Goal: Information Seeking & Learning: Learn about a topic

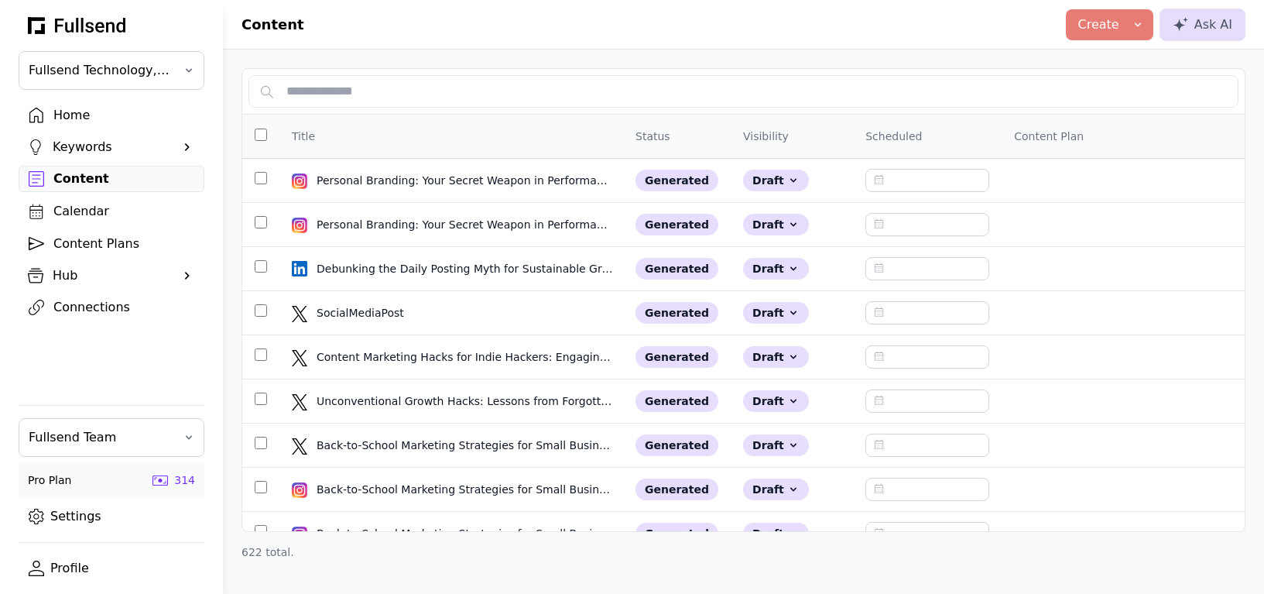
click at [76, 123] on div "Home" at bounding box center [123, 115] width 141 height 19
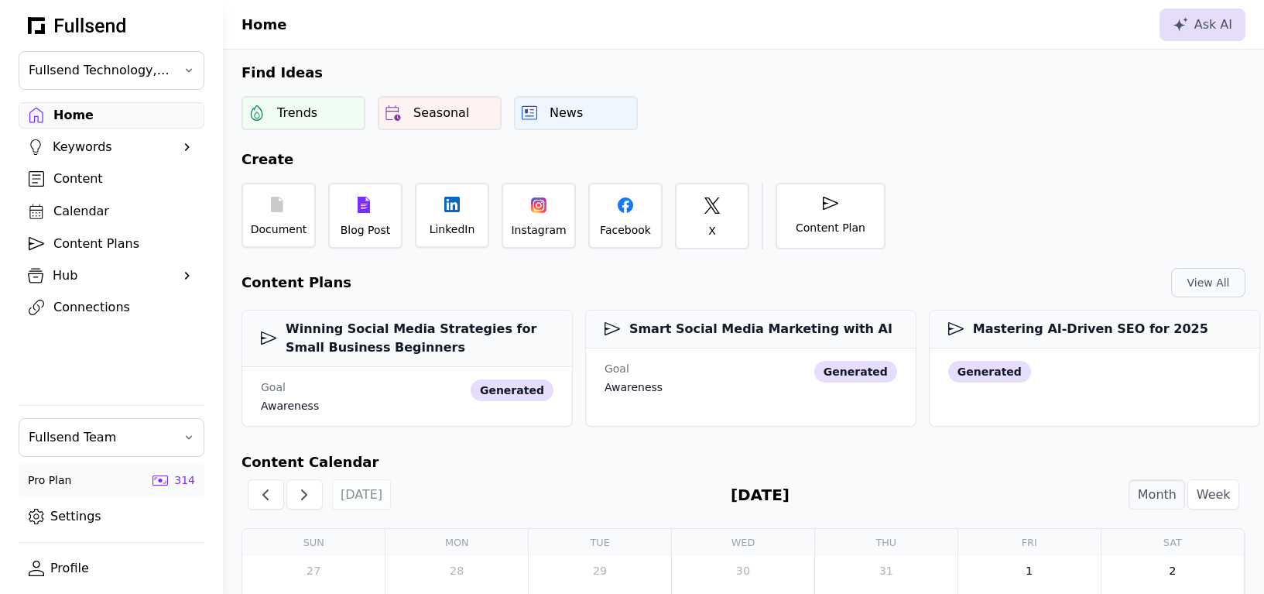
click at [66, 175] on div "Content" at bounding box center [123, 178] width 141 height 19
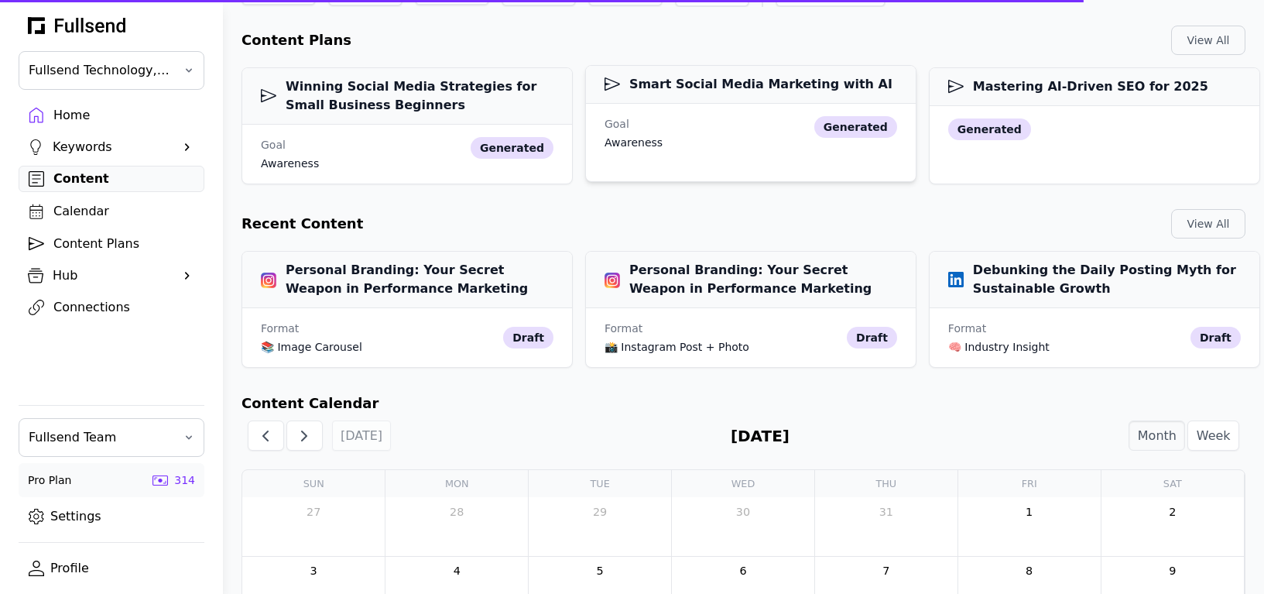
scroll to position [304, 0]
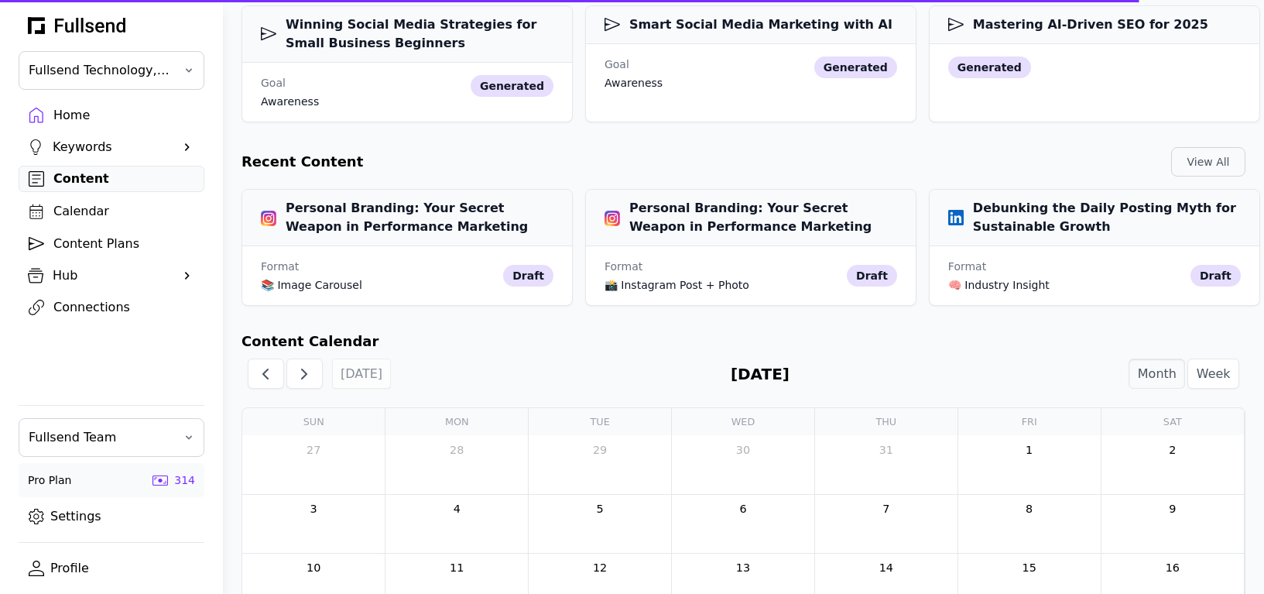
click at [108, 177] on div "Content" at bounding box center [123, 178] width 141 height 19
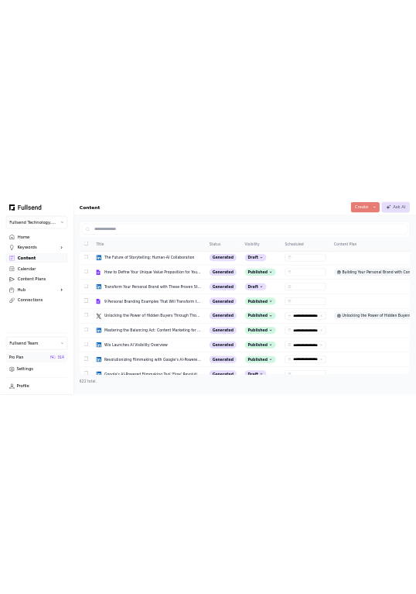
scroll to position [3265, 0]
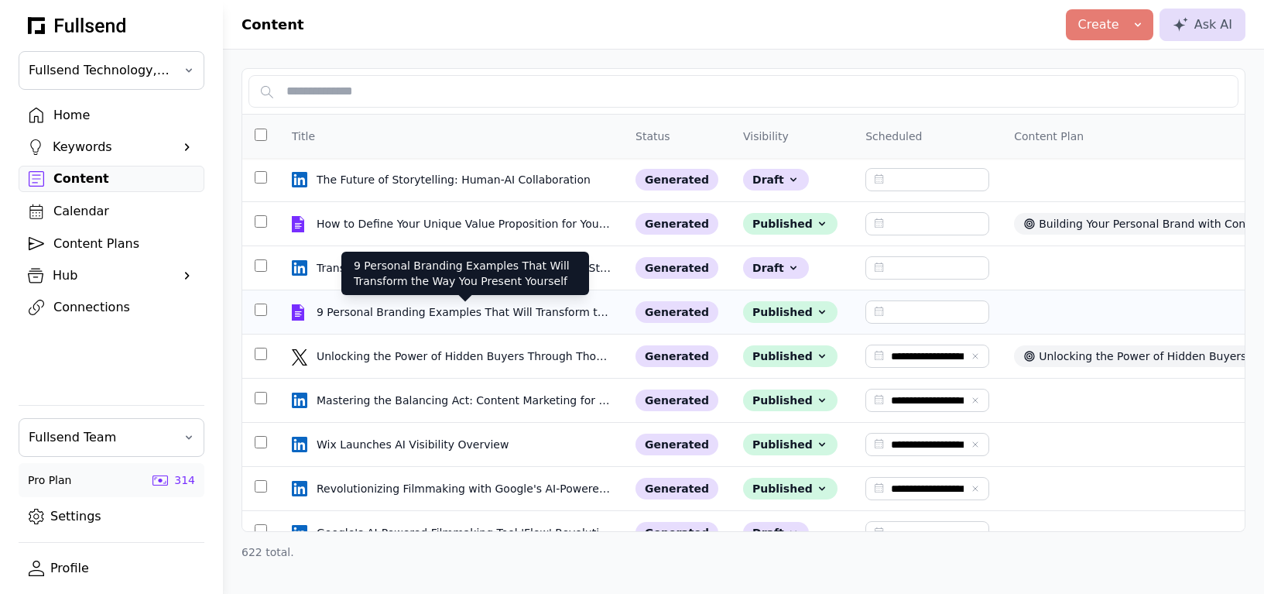
click at [426, 310] on div "9 Personal Branding Examples That Will Transform the Way You Present Yourself" at bounding box center [465, 311] width 297 height 15
select select "**"
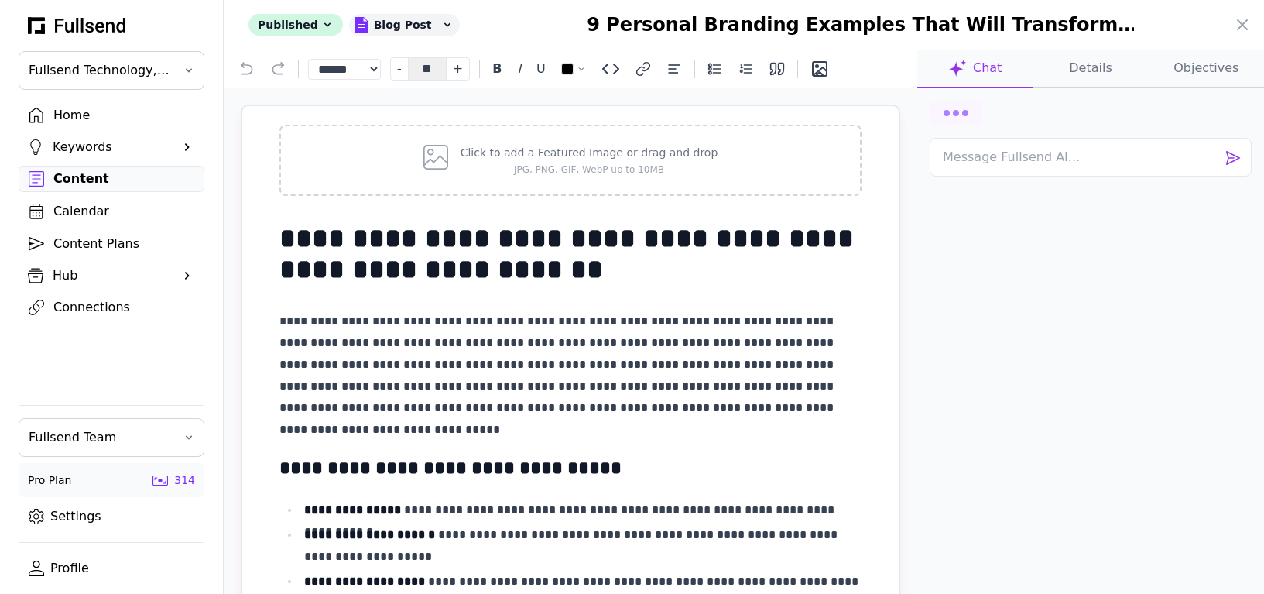
click at [1148, 77] on button "Details" at bounding box center [1205, 69] width 115 height 39
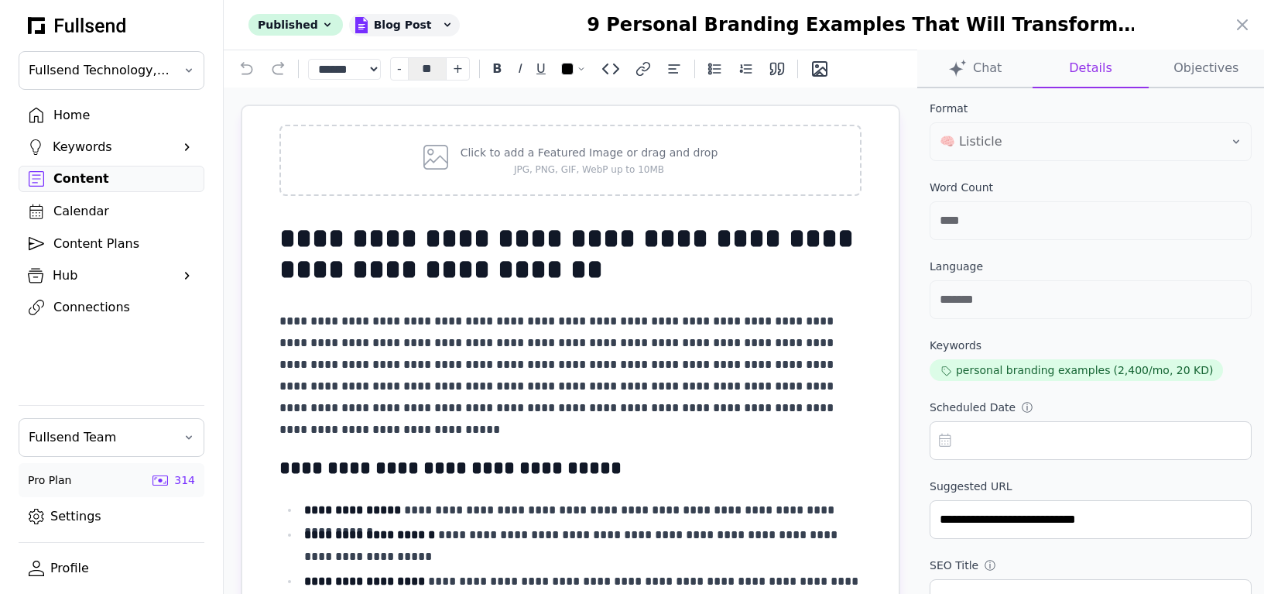
click at [1050, 441] on input "text" at bounding box center [1090, 440] width 322 height 39
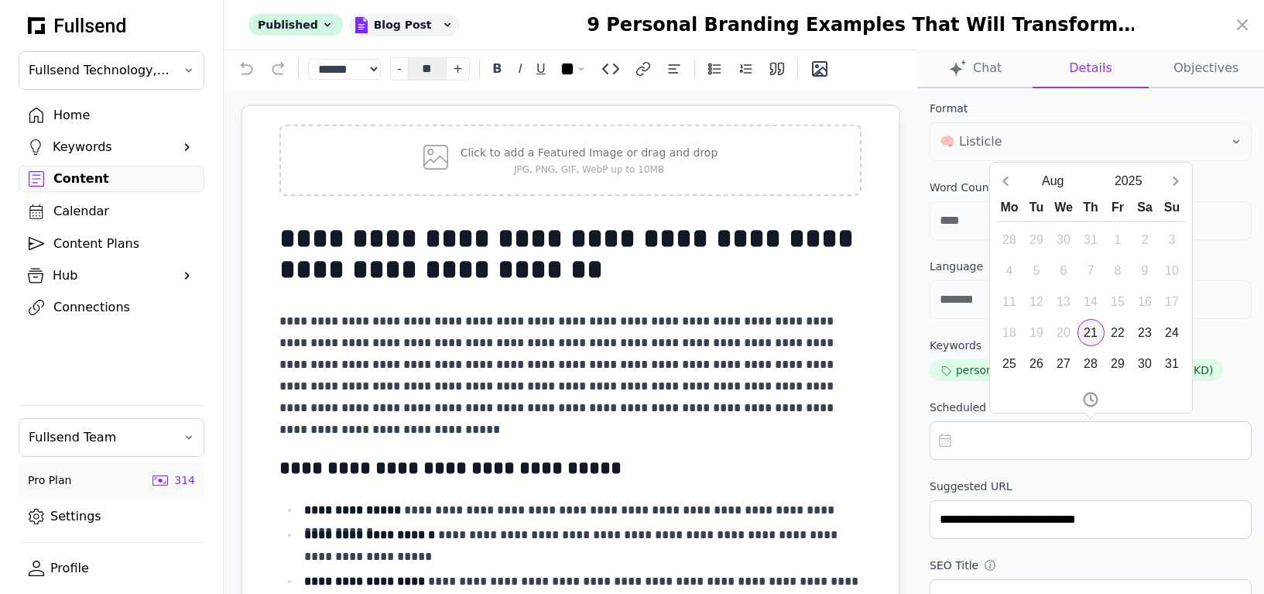
click at [1085, 330] on div "21" at bounding box center [1090, 332] width 27 height 27
type input "**********"
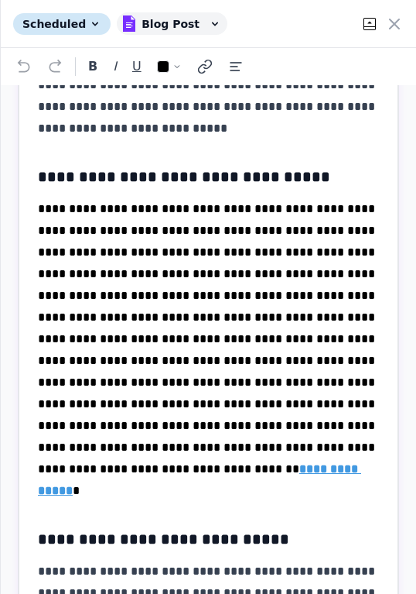
scroll to position [0, 0]
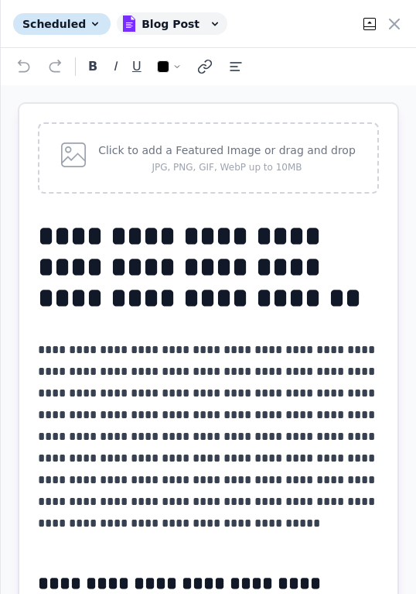
click at [369, 28] on icon at bounding box center [370, 24] width 19 height 19
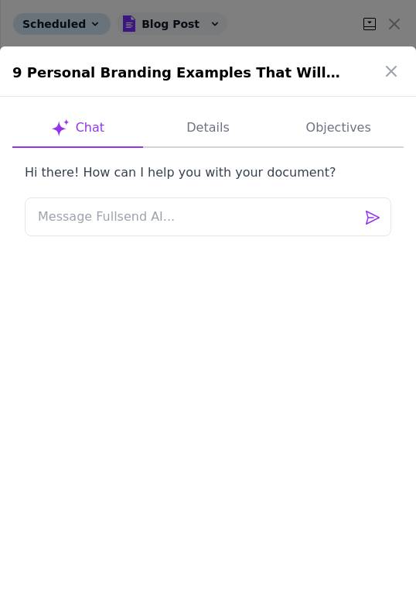
click at [273, 128] on button "Details" at bounding box center [338, 128] width 131 height 39
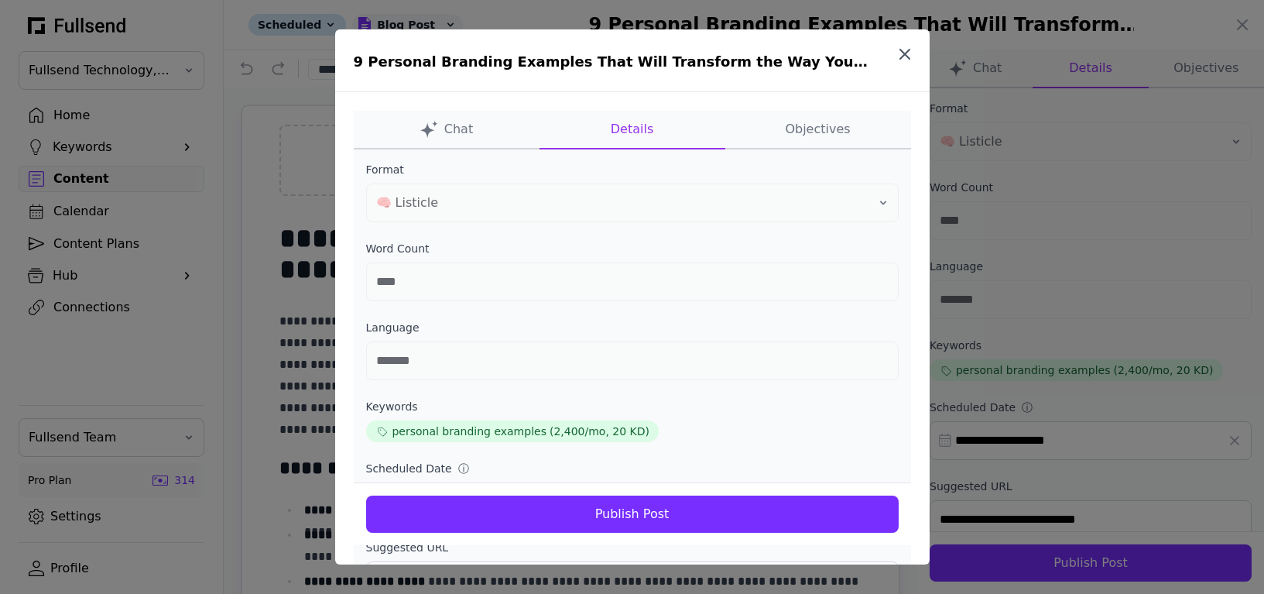
click at [903, 52] on icon "button" at bounding box center [904, 54] width 19 height 19
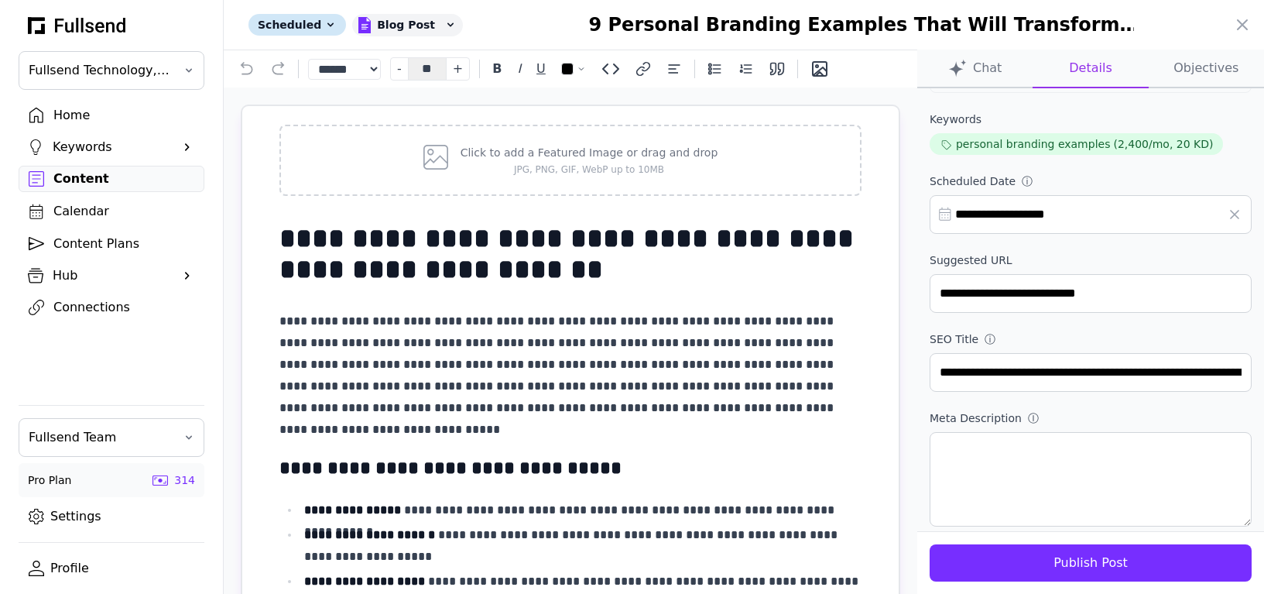
scroll to position [237, 0]
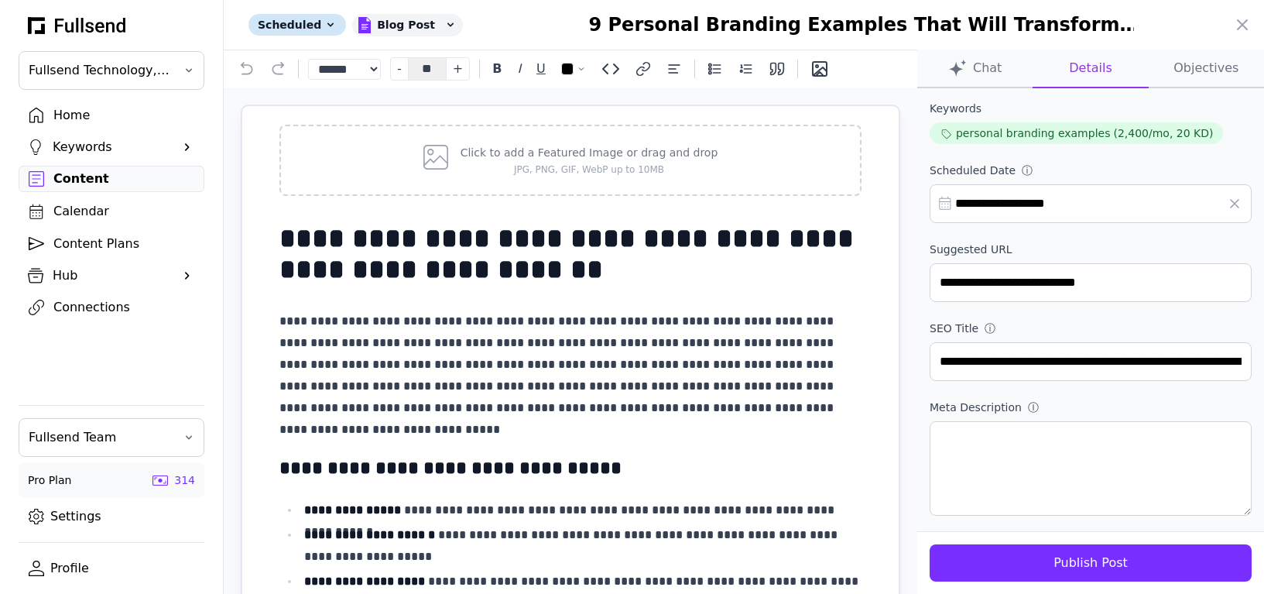
click at [85, 218] on div at bounding box center [632, 297] width 1264 height 594
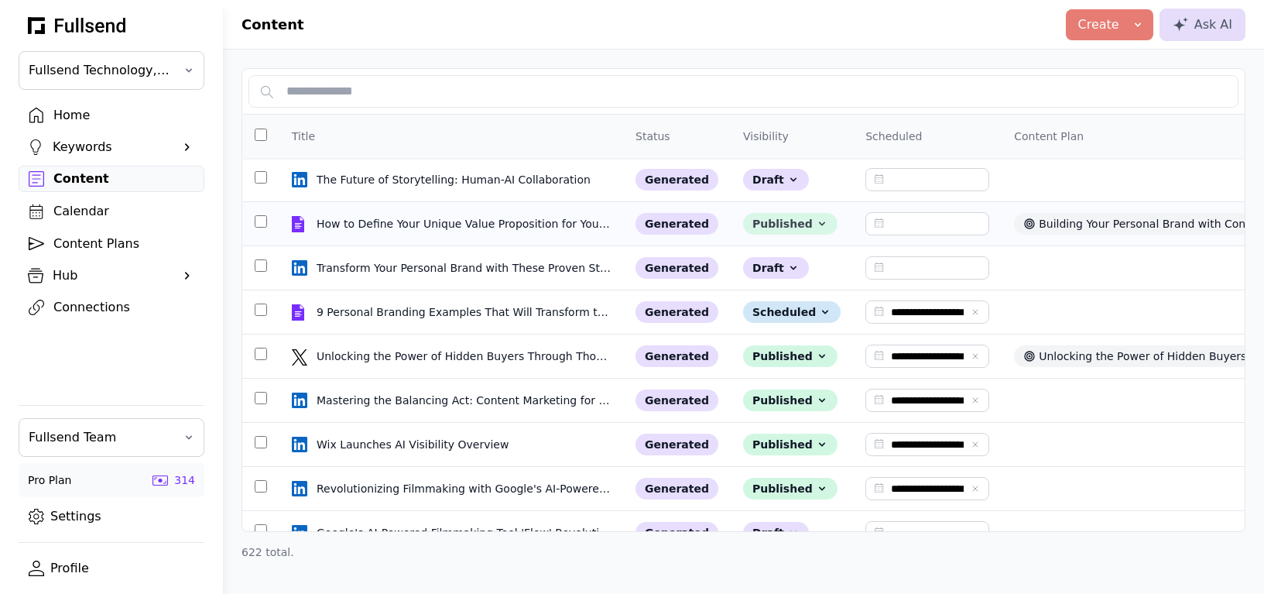
click at [810, 221] on div "Published" at bounding box center [790, 224] width 94 height 22
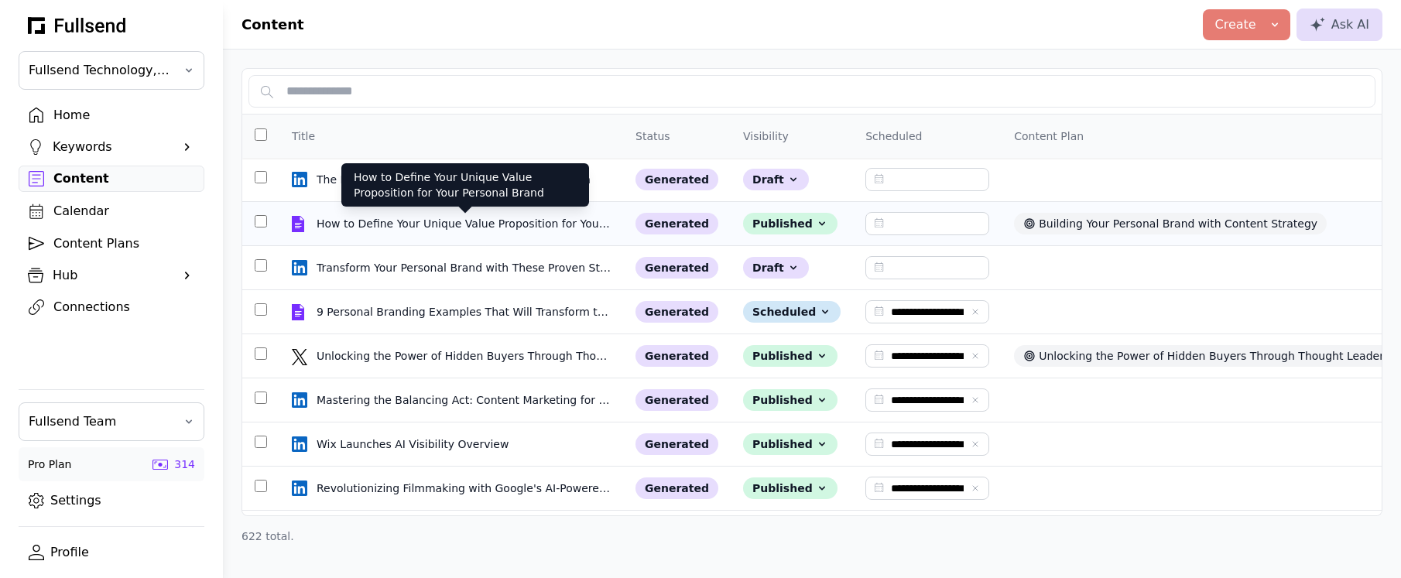
click at [447, 221] on div "How to Define Your Unique Value Proposition for Your Personal Brand" at bounding box center [465, 223] width 297 height 15
select select "**"
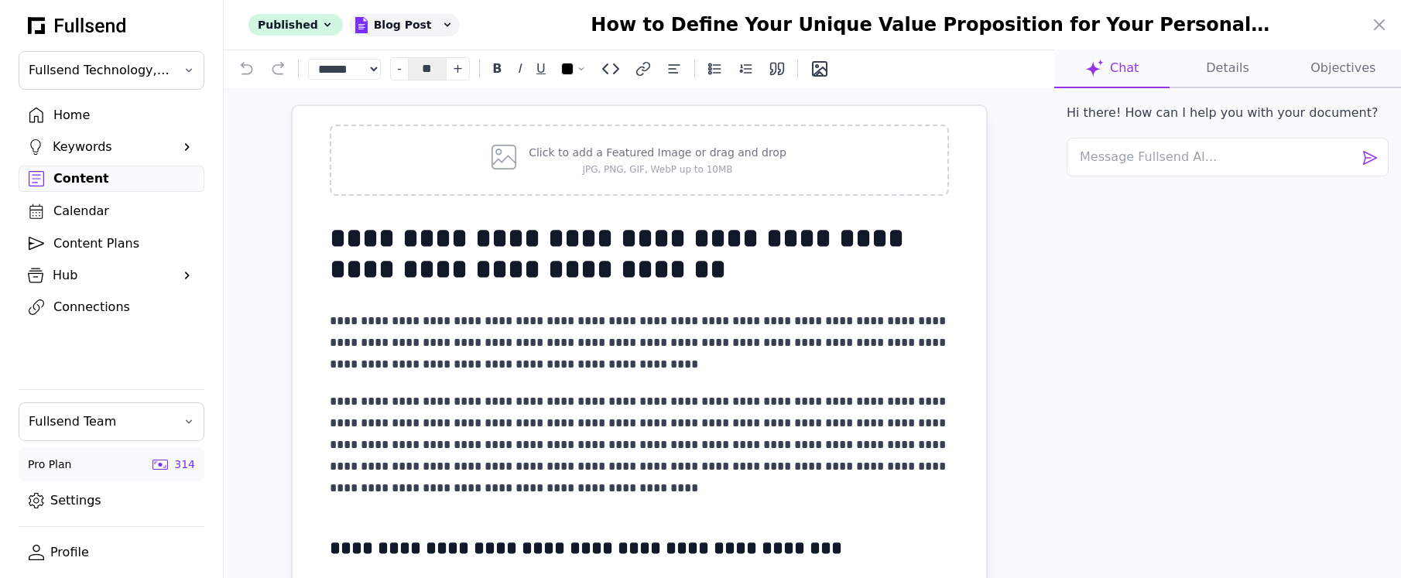
click at [123, 170] on div at bounding box center [700, 289] width 1401 height 578
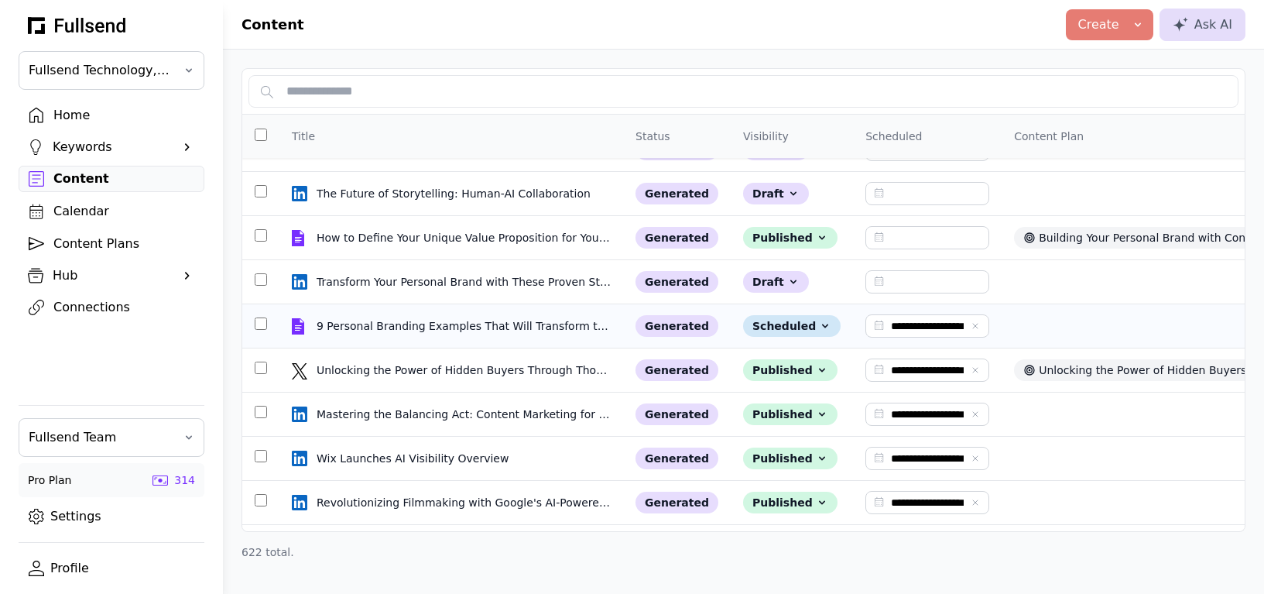
scroll to position [3249, 0]
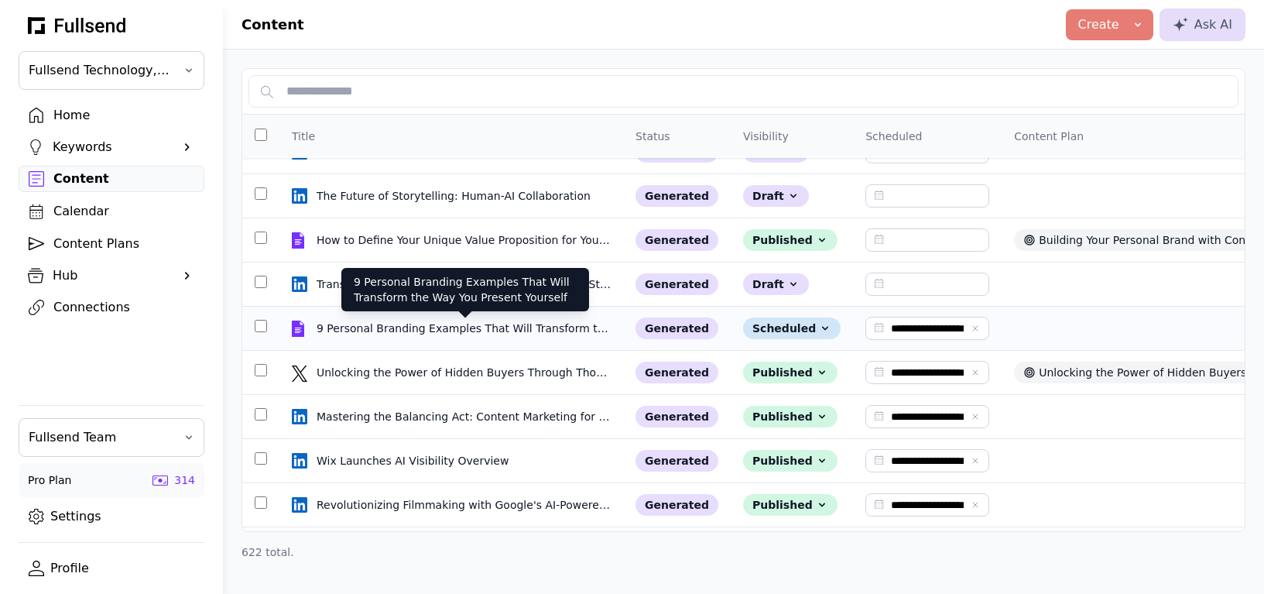
click at [429, 333] on div "9 Personal Branding Examples That Will Transform the Way You Present Yourself" at bounding box center [465, 327] width 297 height 15
select select "**"
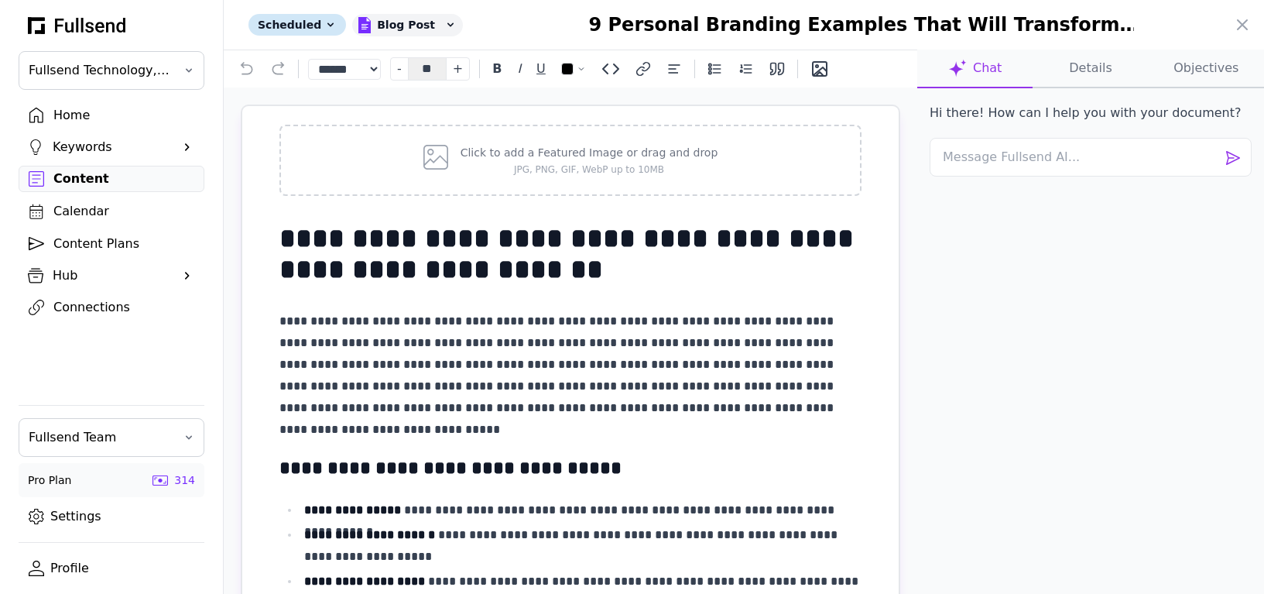
click at [417, 328] on p "**********" at bounding box center [570, 364] width 582 height 108
click at [1238, 26] on icon at bounding box center [1242, 24] width 19 height 19
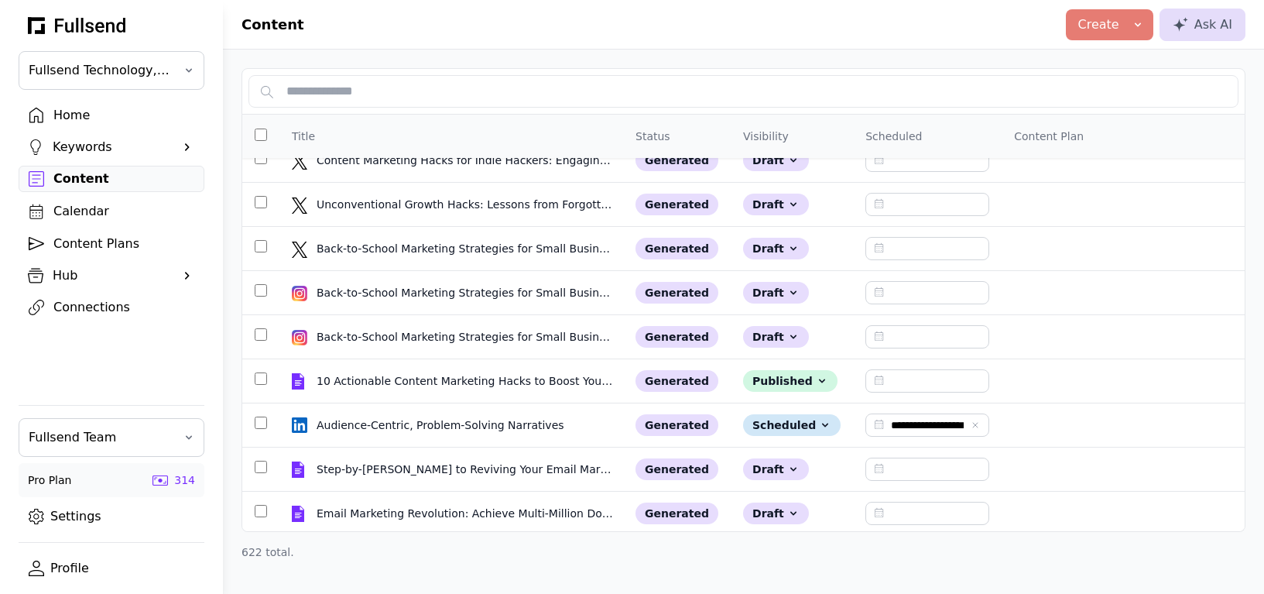
scroll to position [277, 0]
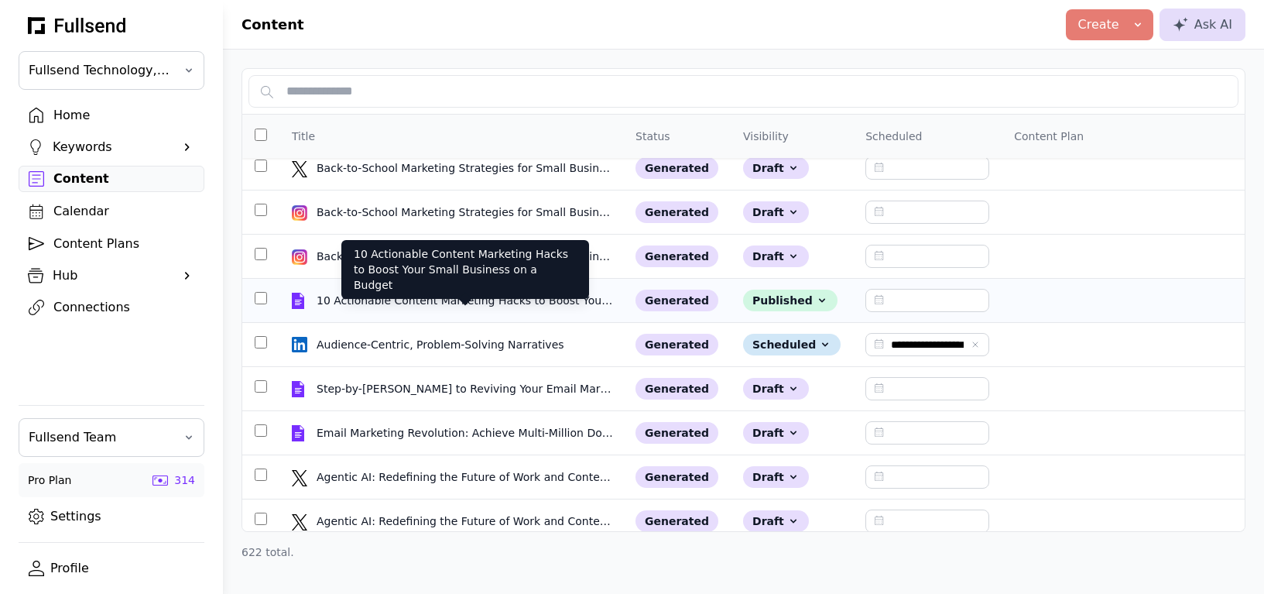
click at [389, 307] on div "10 Actionable Content Marketing Hacks to Boost Your Small Business on a Budget" at bounding box center [465, 300] width 297 height 15
select select "**"
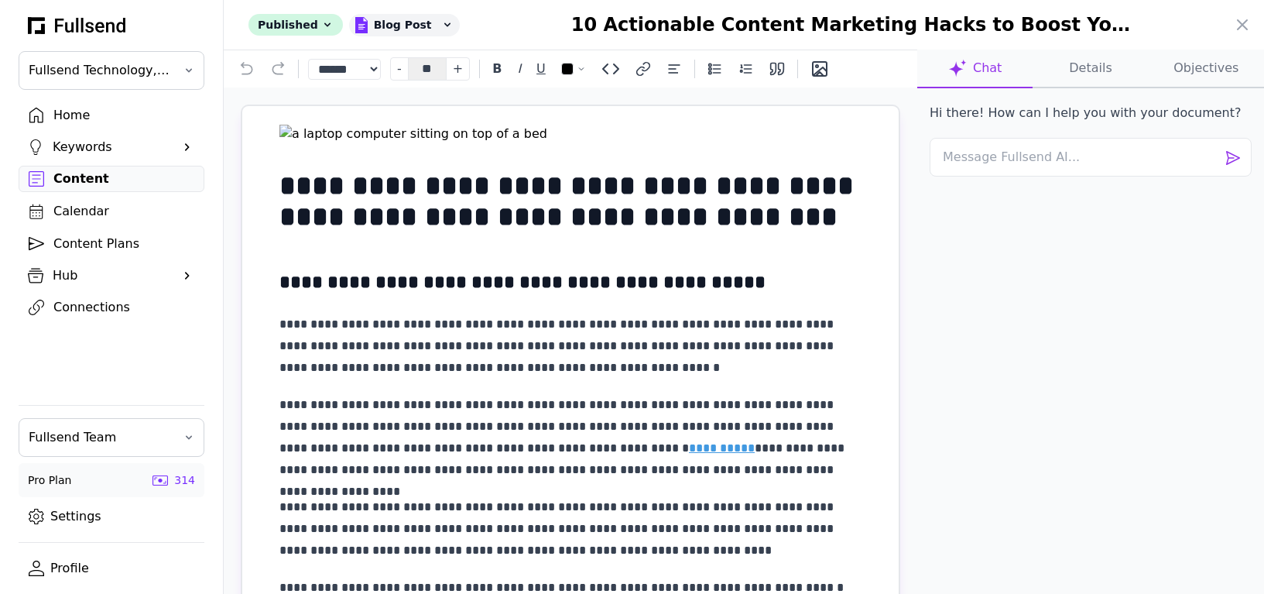
click at [1148, 74] on button "Details" at bounding box center [1205, 69] width 115 height 39
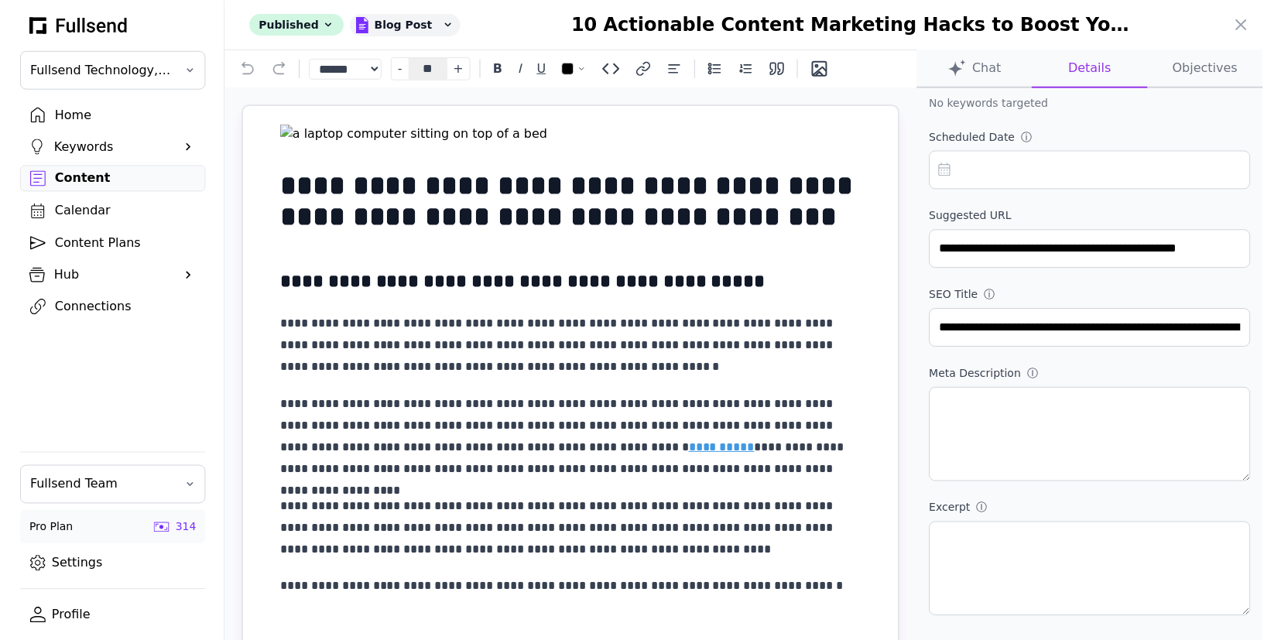
scroll to position [265, 0]
click at [989, 66] on button "Chat" at bounding box center [974, 69] width 115 height 39
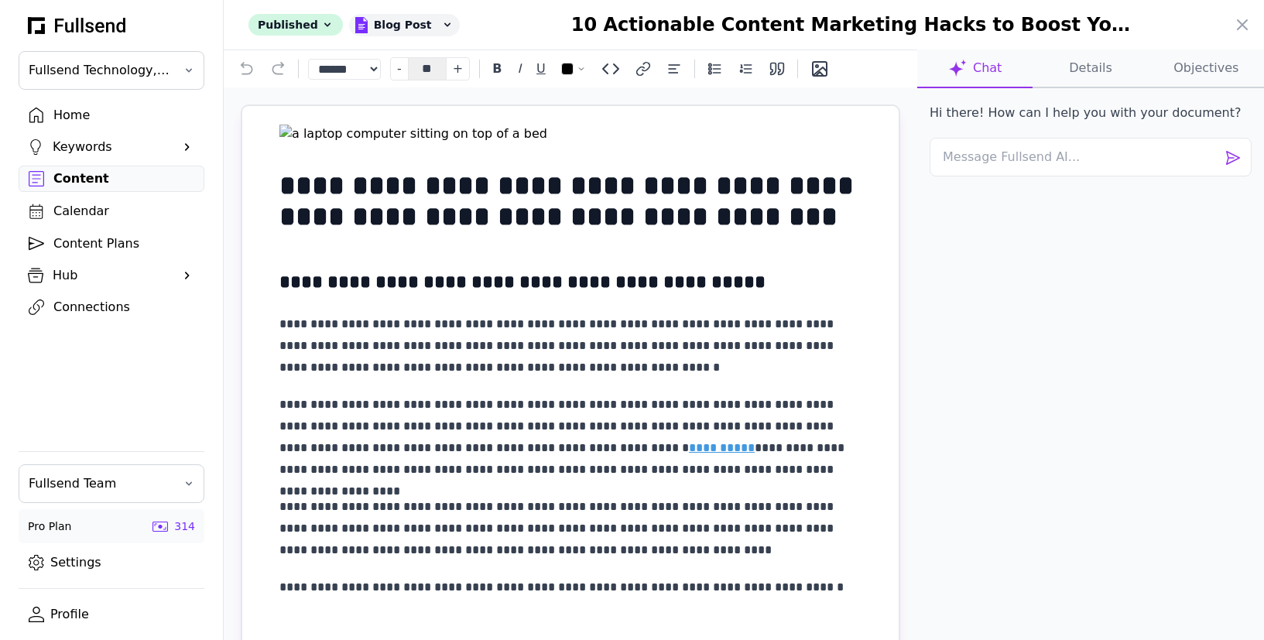
click at [1148, 63] on button "Details" at bounding box center [1205, 69] width 115 height 39
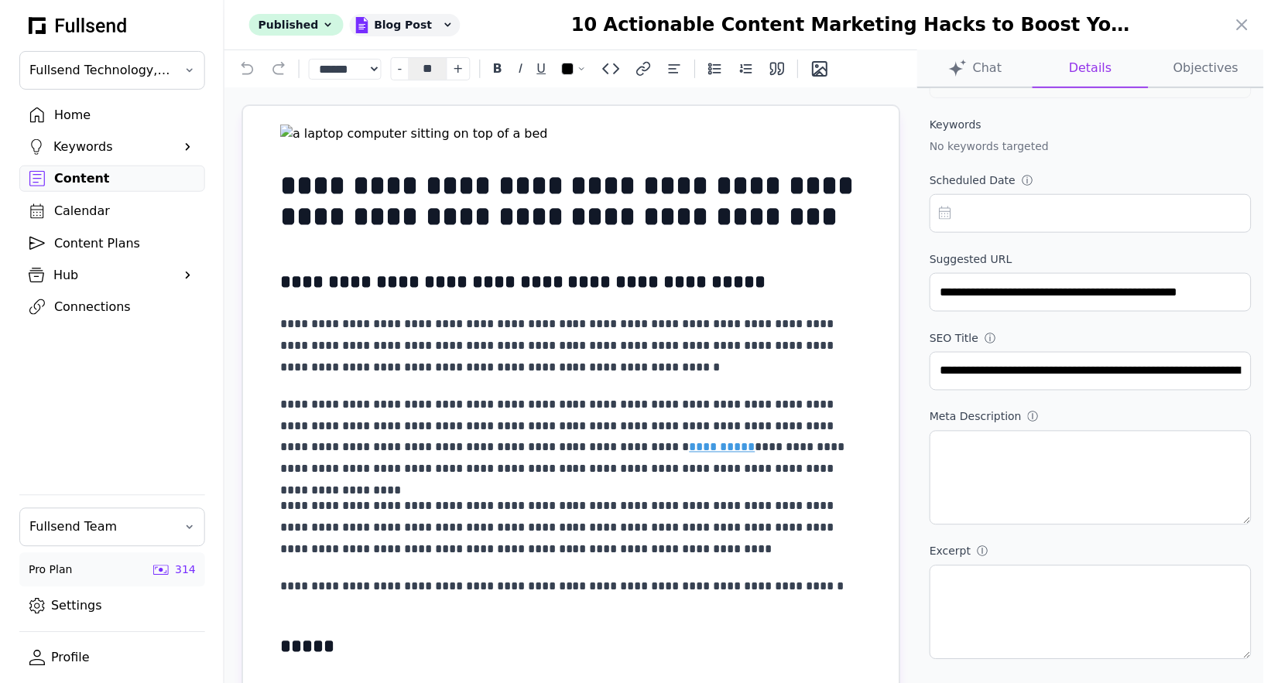
scroll to position [222, 0]
